Goal: Check status: Check status

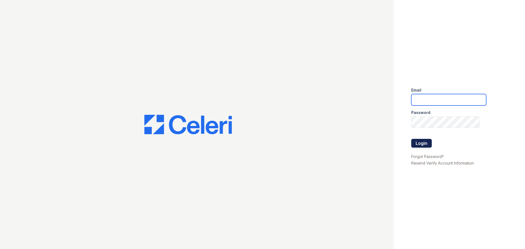
type input "[PERSON_NAME][EMAIL_ADDRESS][PERSON_NAME][DOMAIN_NAME]"
click at [418, 141] on button "Login" at bounding box center [421, 143] width 21 height 9
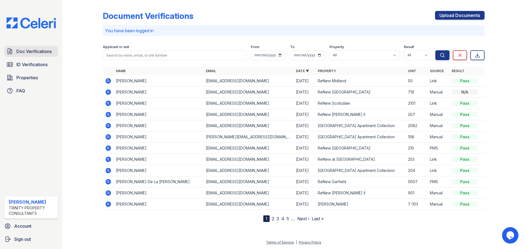
click at [37, 51] on span "Doc Verifications" at bounding box center [33, 51] width 35 height 7
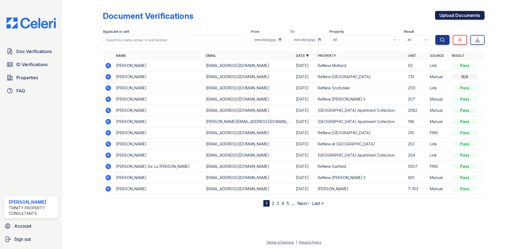
click at [459, 14] on link "Upload Documents" at bounding box center [460, 15] width 50 height 9
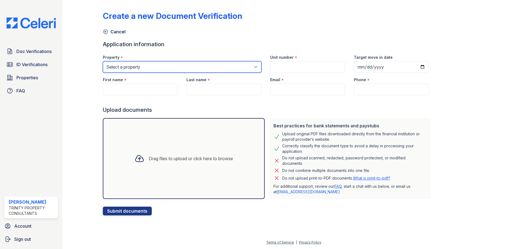
click at [161, 72] on select "Select a property Alturas Andrews Alturas Eleventh Alturas Penbrook ReNew Andre…" at bounding box center [182, 66] width 159 height 11
select select "63"
click at [103, 61] on select "Select a property Alturas Andrews Alturas Eleventh Alturas Penbrook ReNew Andre…" at bounding box center [182, 66] width 159 height 11
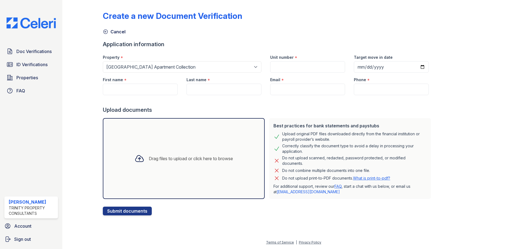
select select "63"
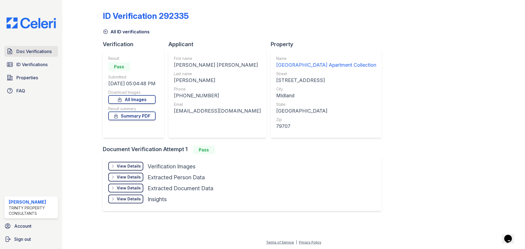
click at [31, 54] on span "Doc Verifications" at bounding box center [33, 51] width 35 height 7
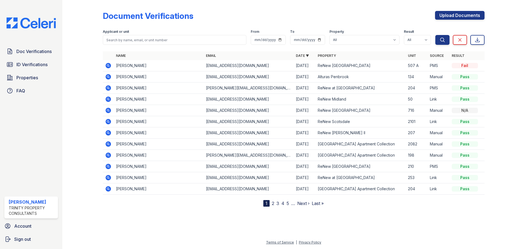
click at [178, 45] on form "Applicant or unit From To Property All Alturas [PERSON_NAME] Alturas Eleventh […" at bounding box center [294, 36] width 382 height 22
click at [178, 43] on input "search" at bounding box center [175, 40] width 144 height 10
click at [15, 66] on link "ID Verifications" at bounding box center [31, 64] width 54 height 11
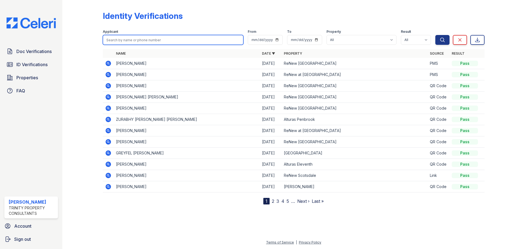
click at [148, 41] on input "search" at bounding box center [173, 40] width 141 height 10
type input "maria"
click at [436, 35] on button "Search" at bounding box center [443, 40] width 14 height 10
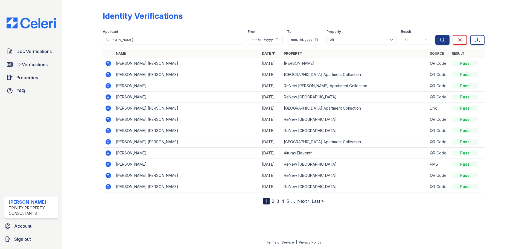
click at [109, 78] on td at bounding box center [108, 74] width 11 height 11
click at [110, 75] on icon at bounding box center [108, 74] width 5 height 5
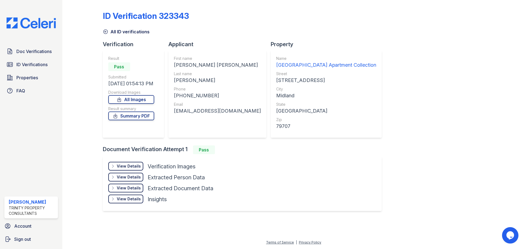
click at [141, 168] on div "View Details Details" at bounding box center [125, 166] width 35 height 9
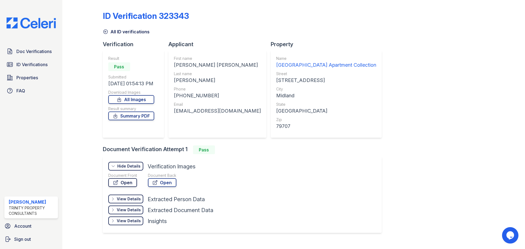
click at [119, 181] on link "Open" at bounding box center [122, 182] width 29 height 9
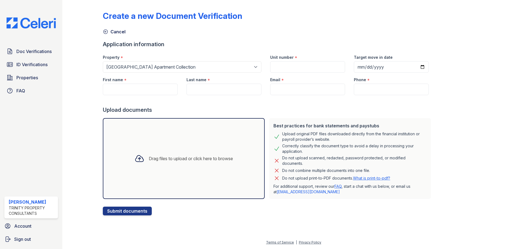
select select "63"
